Goal: Complete application form: Complete application form

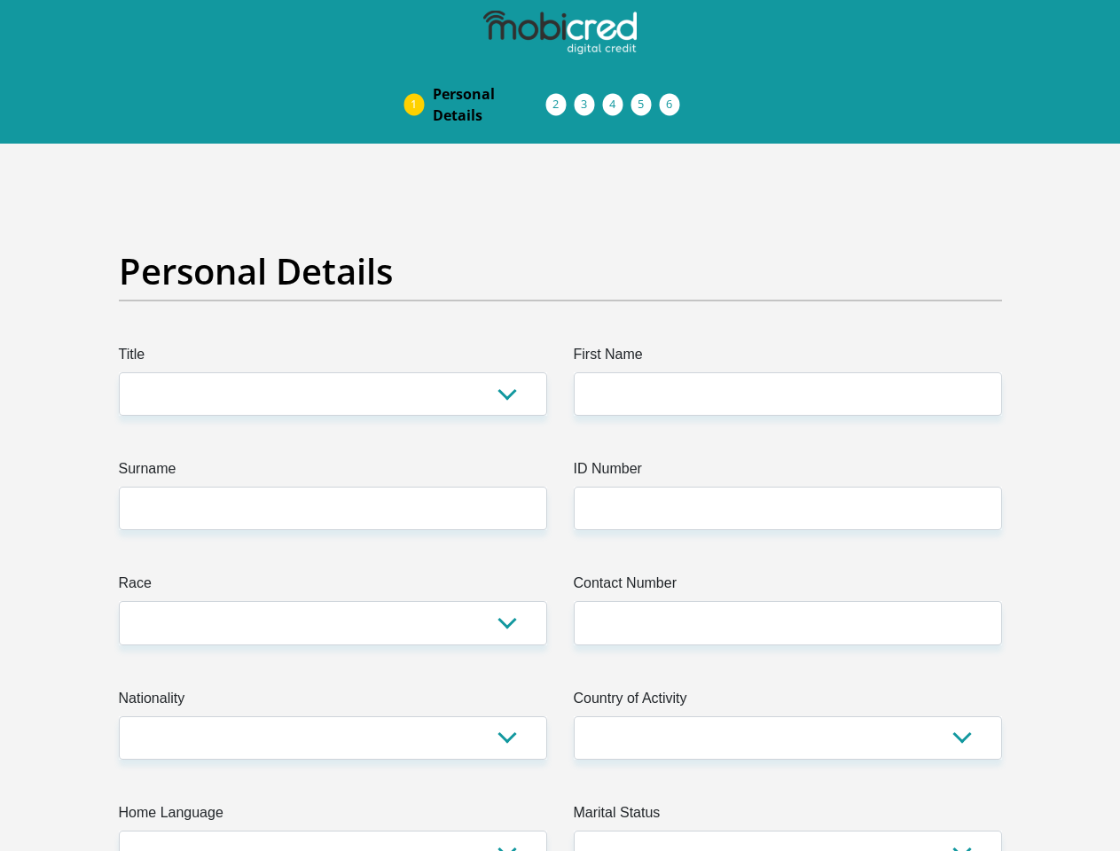
click at [0, 0] on img at bounding box center [0, 0] width 0 height 0
click at [419, 76] on link "Personal Details" at bounding box center [490, 104] width 142 height 57
click at [560, 98] on link "Acceptance of Services" at bounding box center [574, 105] width 28 height 14
click at [0, 0] on span "Documents" at bounding box center [0, 0] width 0 height 0
click at [646, 98] on link "Debicheck Mandate" at bounding box center [631, 105] width 28 height 14
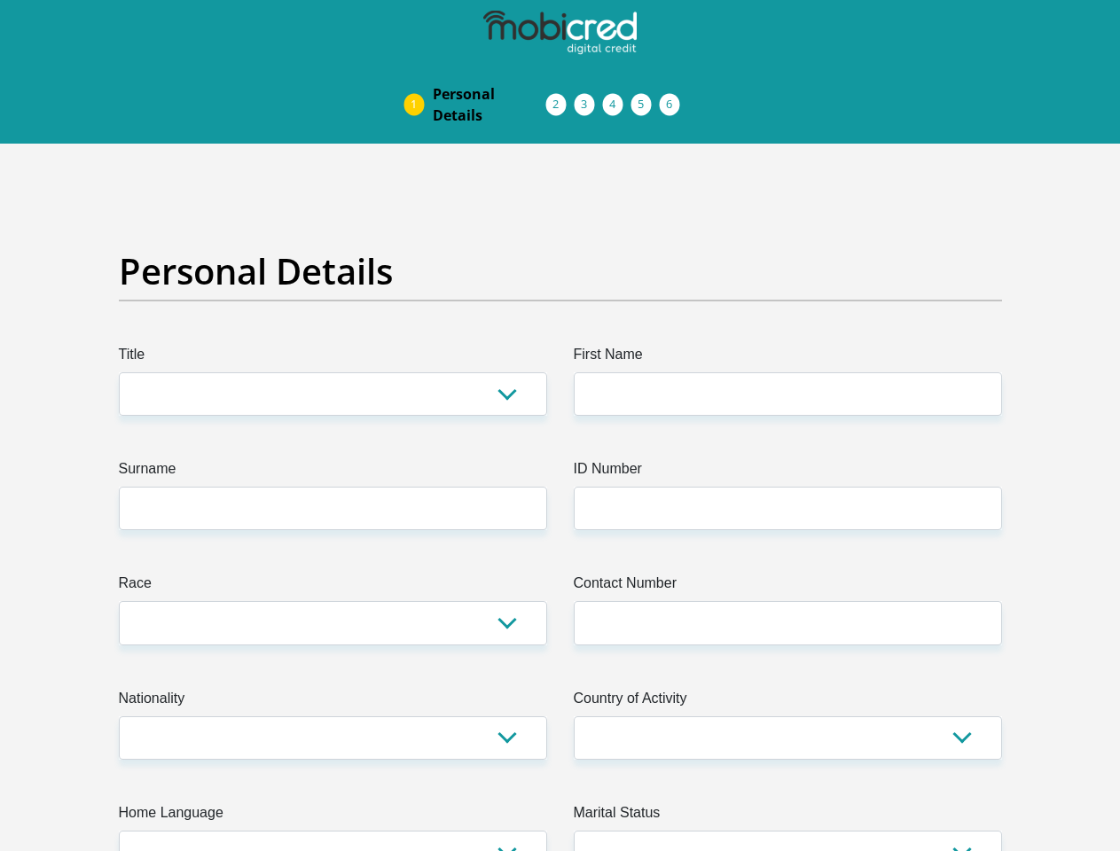
click at [674, 98] on link "Curata Authentication" at bounding box center [660, 105] width 28 height 14
click at [702, 98] on link "Pre Agreement Signoff" at bounding box center [688, 105] width 28 height 14
